Goal: Information Seeking & Learning: Check status

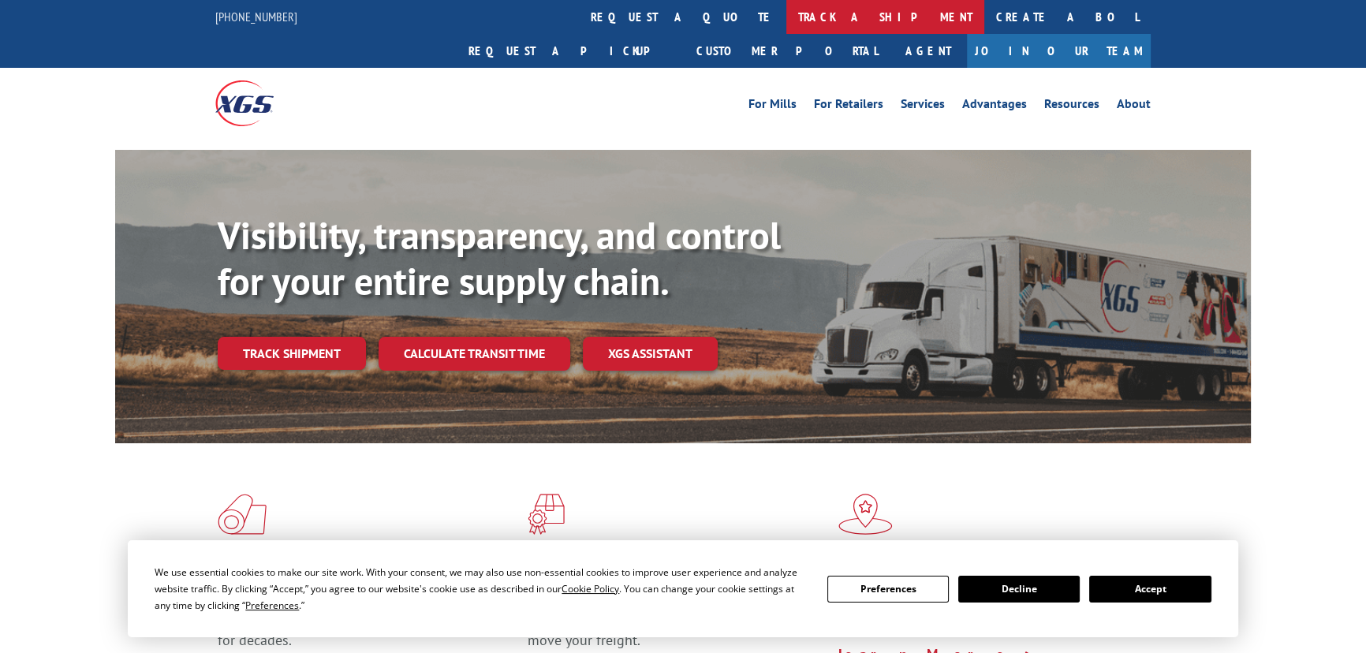
click at [786, 29] on link "track a shipment" at bounding box center [885, 17] width 198 height 34
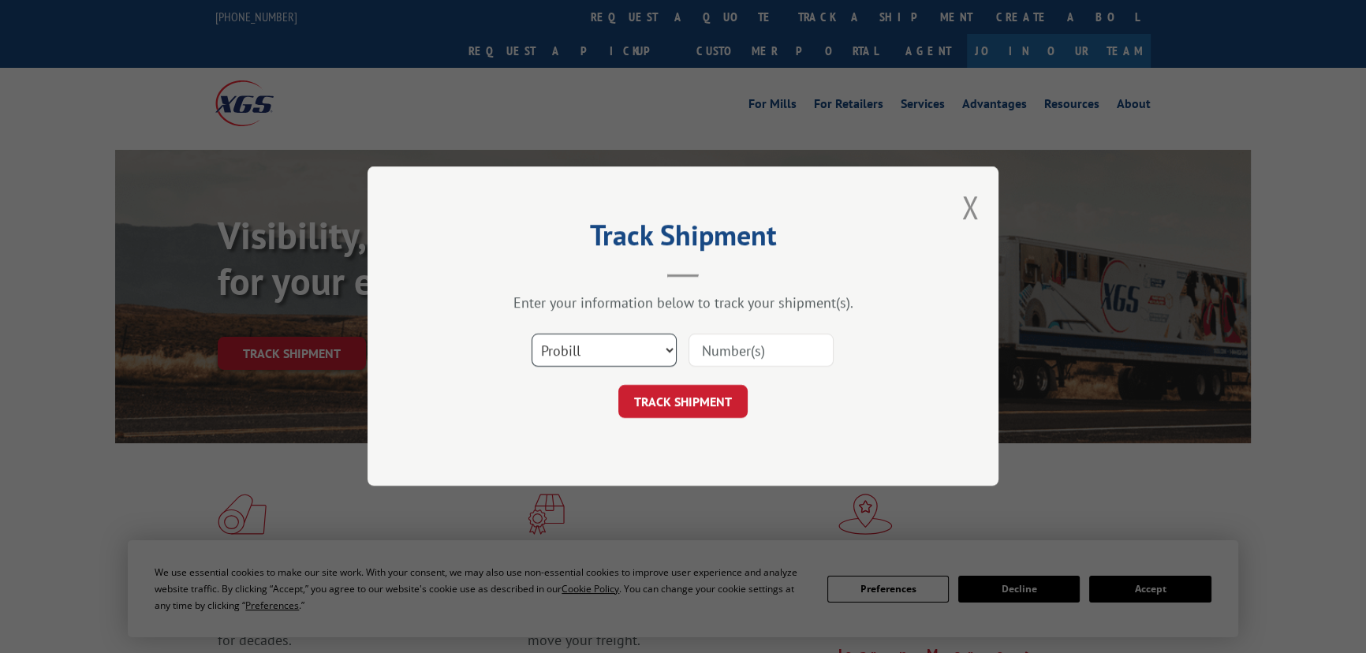
click at [567, 354] on select "Select category... Probill BOL PO" at bounding box center [604, 350] width 145 height 33
select select "bol"
click at [532, 334] on select "Select category... Probill BOL PO" at bounding box center [604, 350] width 145 height 33
click at [725, 344] on input at bounding box center [761, 350] width 145 height 33
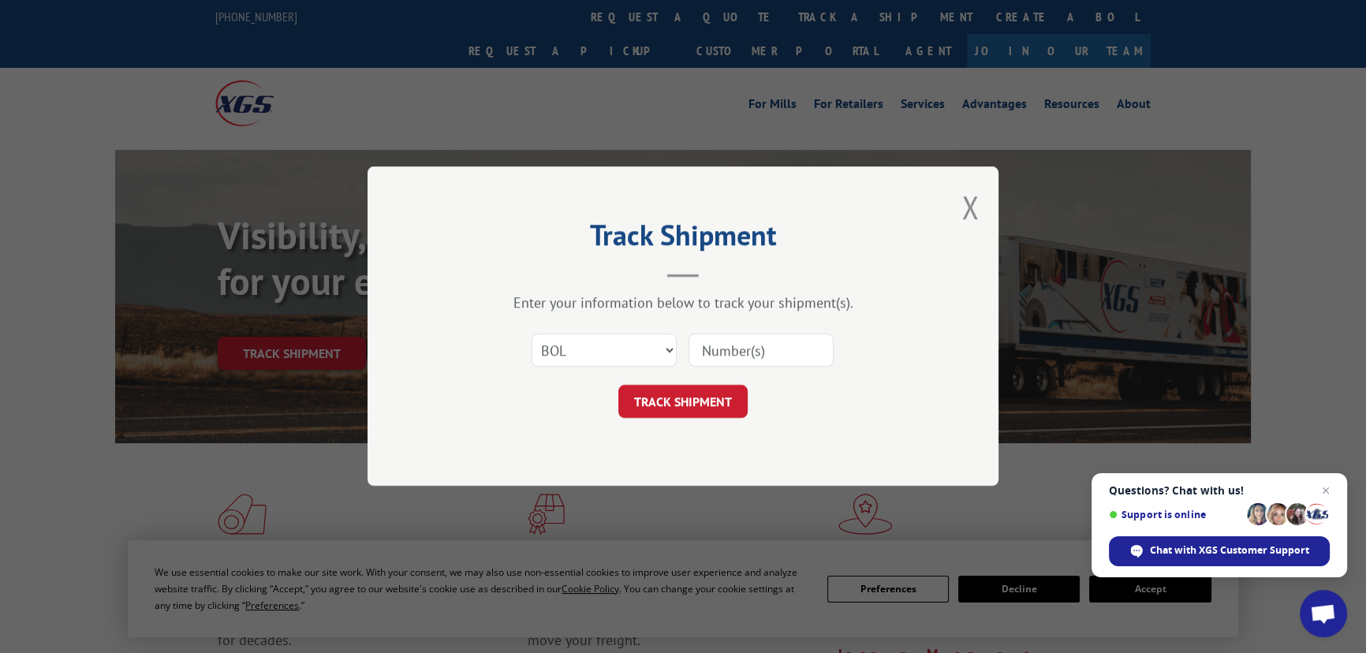
paste input "2402154"
type input "2402154"
click at [689, 401] on button "TRACK SHIPMENT" at bounding box center [682, 402] width 129 height 33
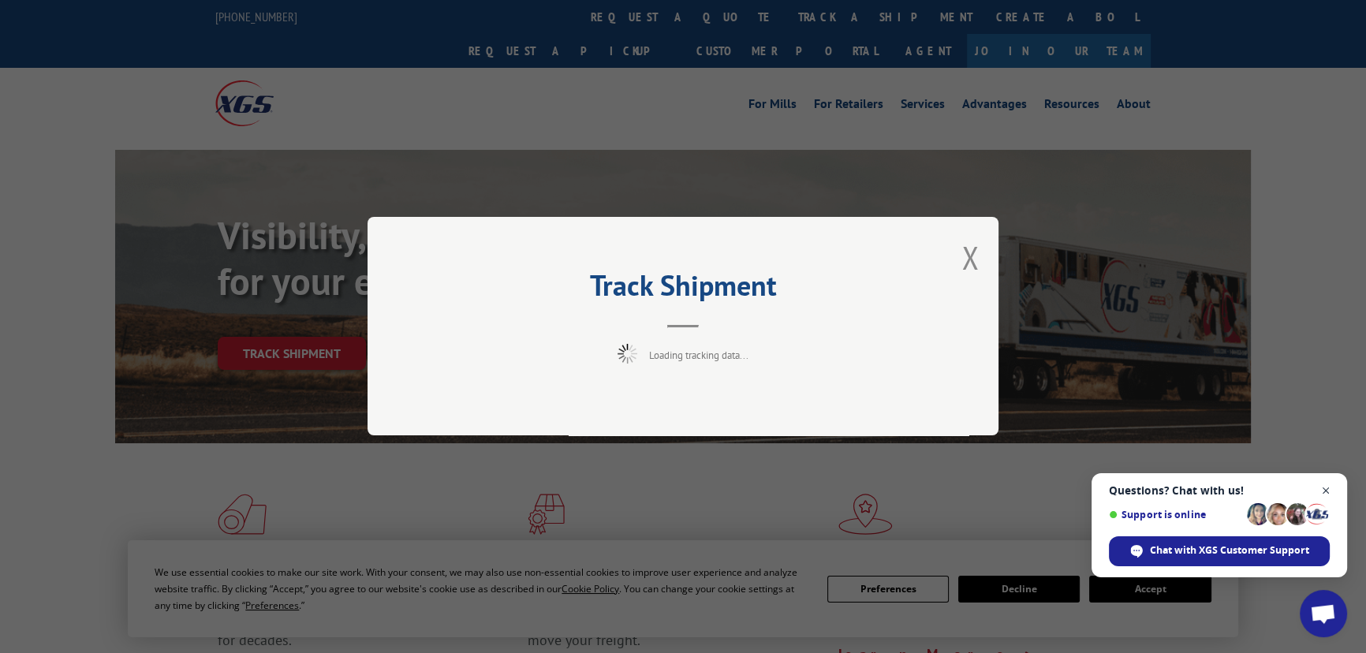
click at [1325, 491] on span "Close chat" at bounding box center [1326, 491] width 20 height 20
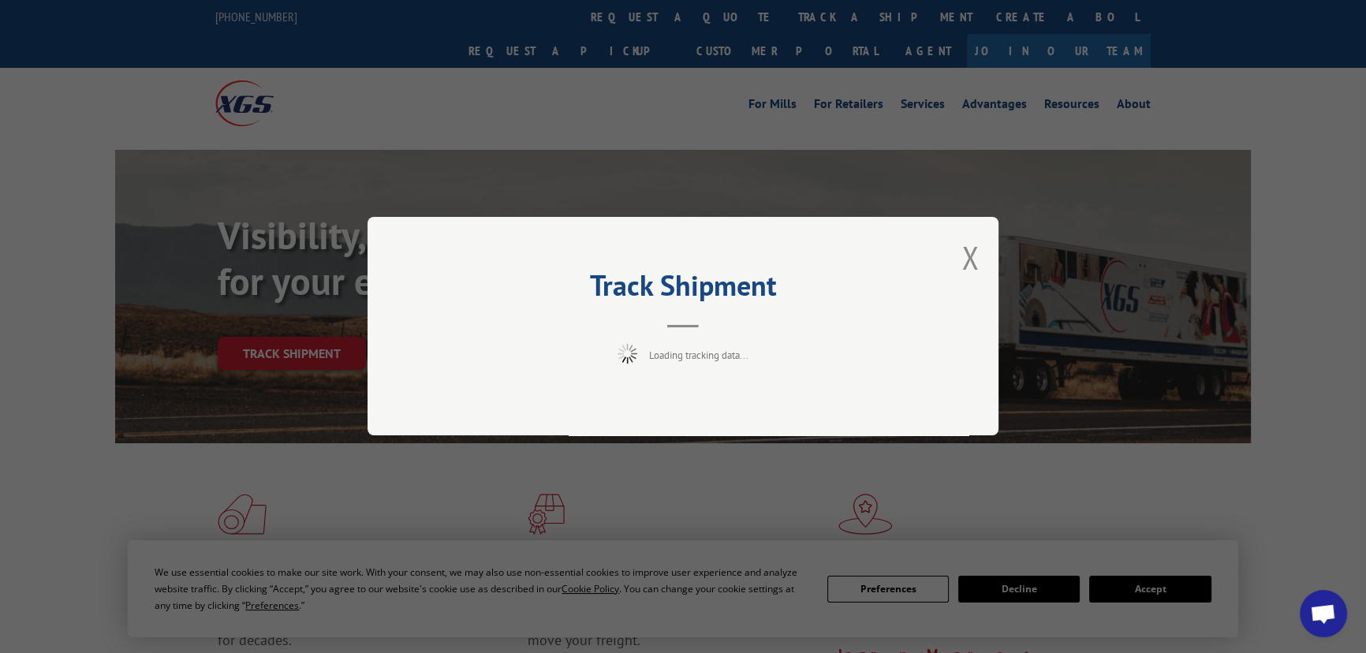
click at [1155, 583] on div "Track Shipment Loading tracking data..." at bounding box center [683, 326] width 1366 height 653
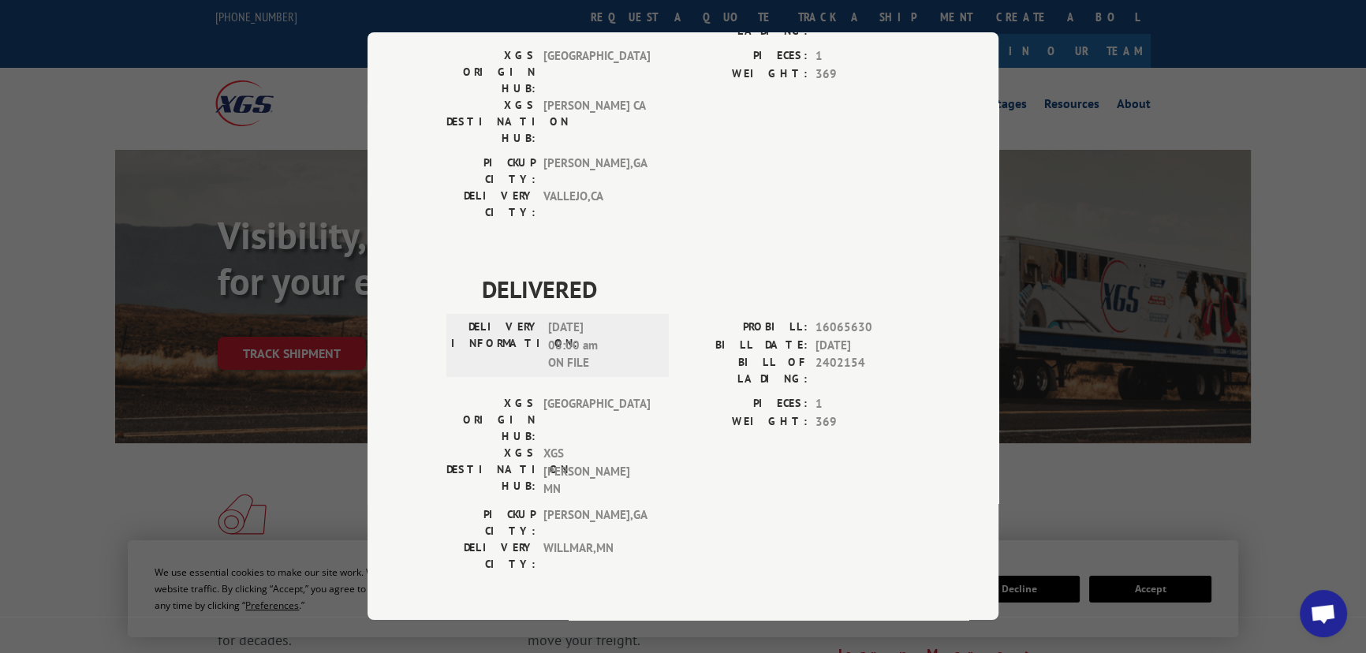
scroll to position [1015, 0]
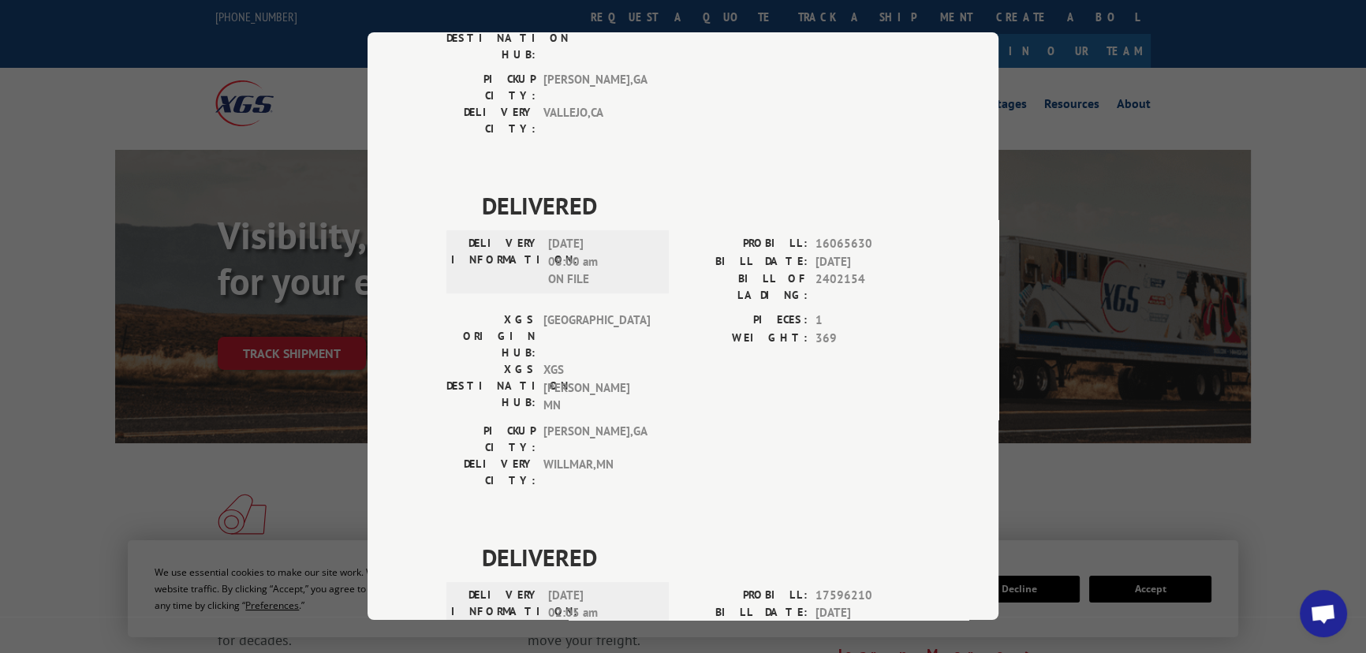
drag, startPoint x: 478, startPoint y: 284, endPoint x: 606, endPoint y: 329, distance: 135.5
copy div "DELIVERED DELIVERY INFORMATION: [DATE]"
